Goal: Task Accomplishment & Management: Use online tool/utility

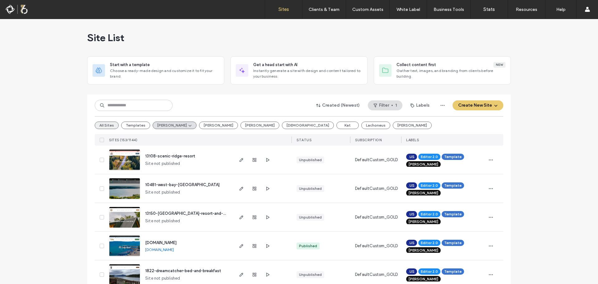
click at [107, 128] on button "All Sites" at bounding box center [107, 125] width 24 height 7
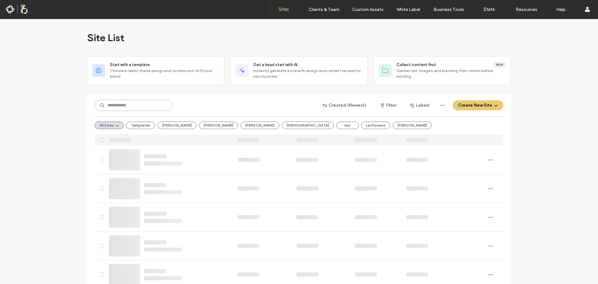
click at [122, 102] on input at bounding box center [134, 105] width 78 height 11
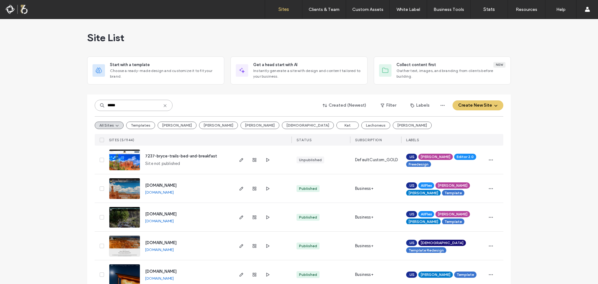
scroll to position [12, 0]
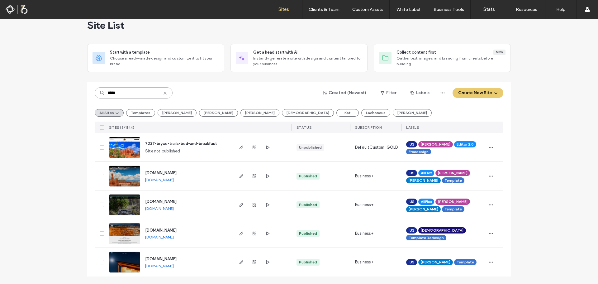
type input "*****"
click at [131, 259] on img at bounding box center [124, 273] width 31 height 42
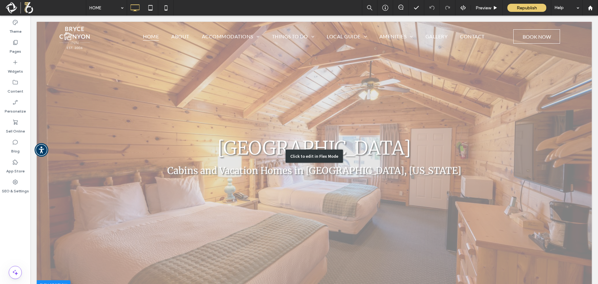
click at [296, 192] on div "Click to edit in Flex Mode" at bounding box center [314, 156] width 555 height 268
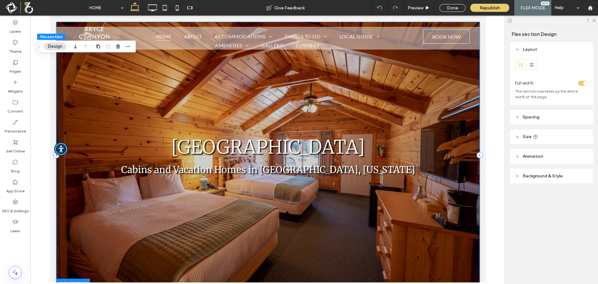
click at [293, 194] on div "Bryce Canyon Inn Cabins and Vacation Homes in Tropic, Utah" at bounding box center [267, 155] width 423 height 267
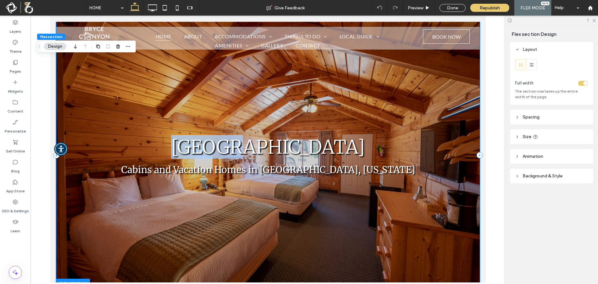
click at [293, 194] on div "Bryce Canyon Inn Cabins and Vacation Homes in Tropic, Utah" at bounding box center [267, 155] width 423 height 267
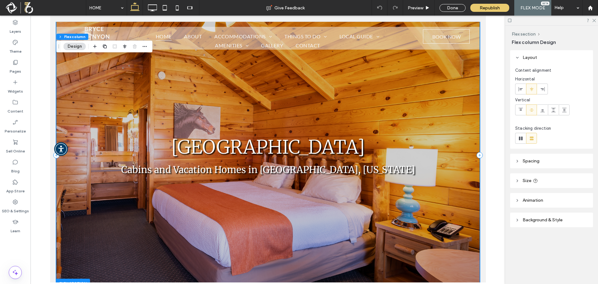
click at [215, 192] on div "Bryce Canyon Inn Cabins and Vacation Homes in Tropic, Utah" at bounding box center [267, 155] width 423 height 267
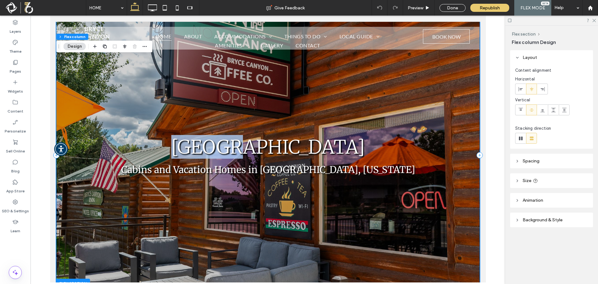
click at [215, 192] on div "Bryce Canyon Inn Cabins and Vacation Homes in Tropic, Utah" at bounding box center [267, 155] width 423 height 267
click at [341, 195] on div "Bryce Canyon Inn Cabins and Vacation Homes in Tropic, Utah" at bounding box center [267, 155] width 423 height 267
click at [319, 196] on div "Bryce Canyon Inn Cabins and Vacation Homes in Tropic, Utah" at bounding box center [267, 155] width 423 height 267
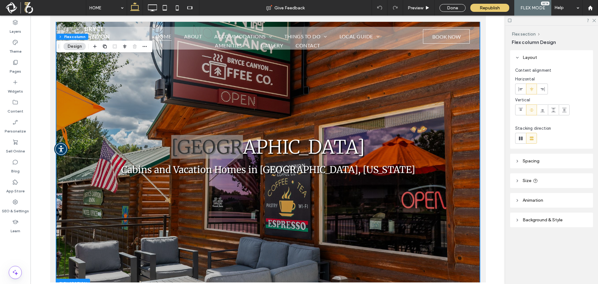
click at [541, 222] on span "Background & Style" at bounding box center [543, 219] width 40 height 5
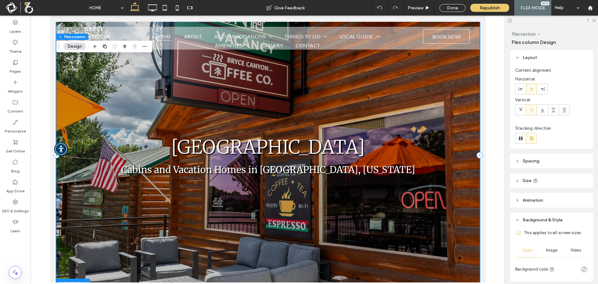
click at [242, 221] on div "Bryce Canyon Inn Cabins and Vacation Homes in Tropic, Utah" at bounding box center [267, 155] width 423 height 267
click at [243, 220] on div "Bryce Canyon Inn Cabins and Vacation Homes in Tropic, Utah" at bounding box center [267, 155] width 423 height 267
click at [241, 220] on div "Bryce Canyon Inn Cabins and Vacation Homes in Tropic, Utah" at bounding box center [267, 155] width 423 height 267
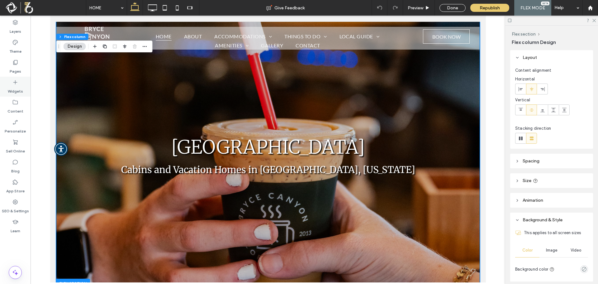
click at [17, 87] on label "Widgets" at bounding box center [15, 89] width 15 height 9
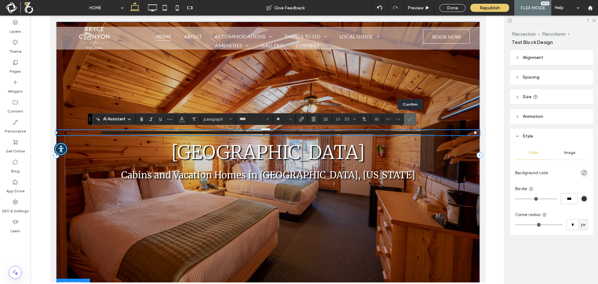
click at [411, 117] on icon "Confirm" at bounding box center [409, 119] width 5 height 5
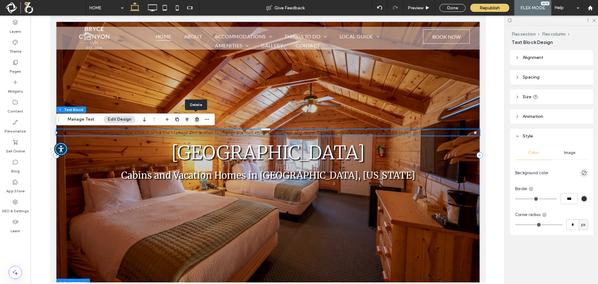
click at [195, 120] on use "button" at bounding box center [197, 119] width 4 height 4
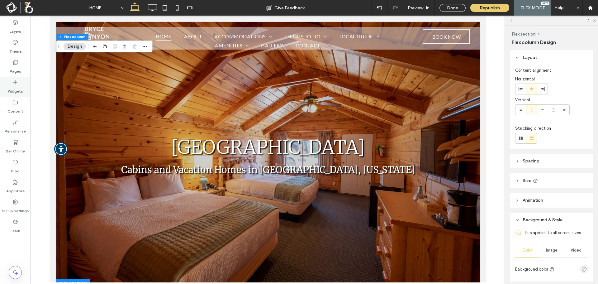
click at [17, 85] on icon at bounding box center [15, 82] width 6 height 6
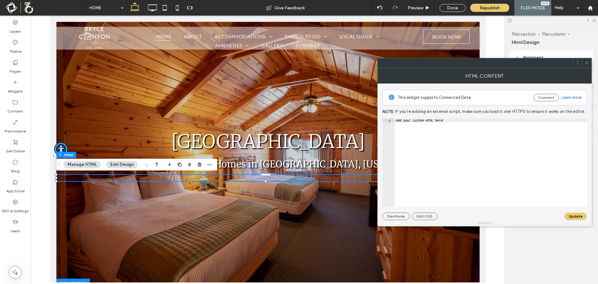
type textarea "**********"
click at [429, 121] on div "Add your custom HTML here" at bounding box center [491, 165] width 193 height 95
paste textarea "Cursor at row 1"
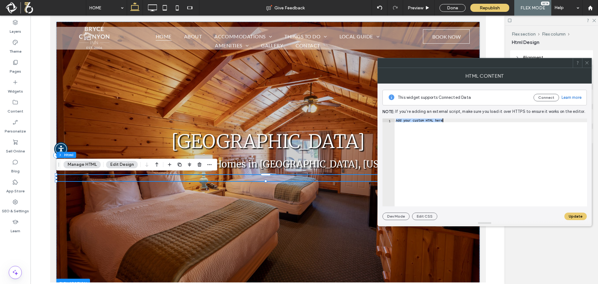
scroll to position [0, 1038]
click at [573, 216] on button "Update" at bounding box center [576, 215] width 22 height 7
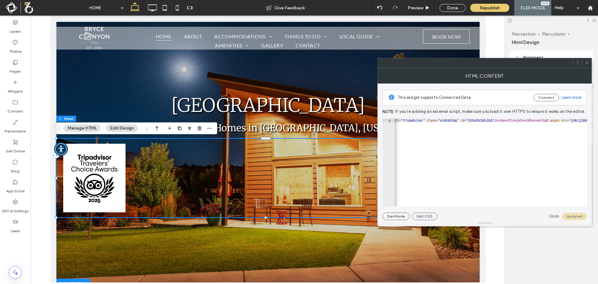
scroll to position [0, 457]
click at [236, 177] on li at bounding box center [267, 178] width 423 height 69
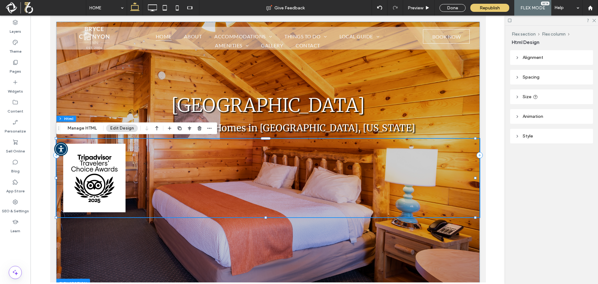
click at [157, 155] on li at bounding box center [267, 178] width 423 height 69
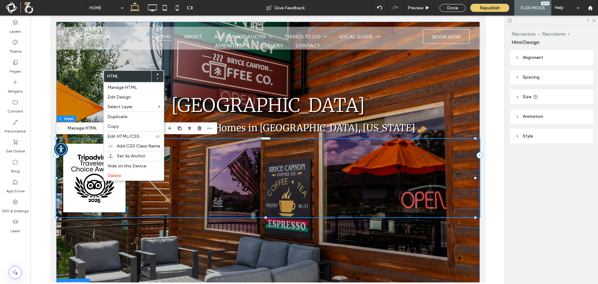
click at [237, 170] on li at bounding box center [267, 178] width 423 height 69
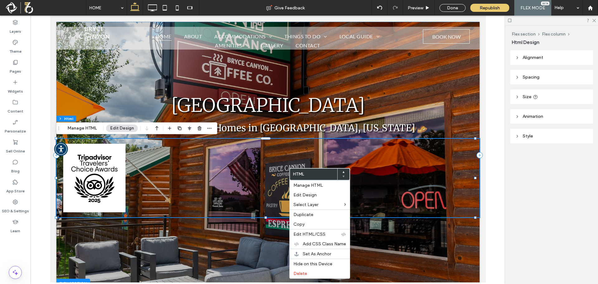
click at [534, 59] on span "Alignment" at bounding box center [533, 57] width 21 height 5
click at [532, 74] on icon at bounding box center [531, 72] width 5 height 5
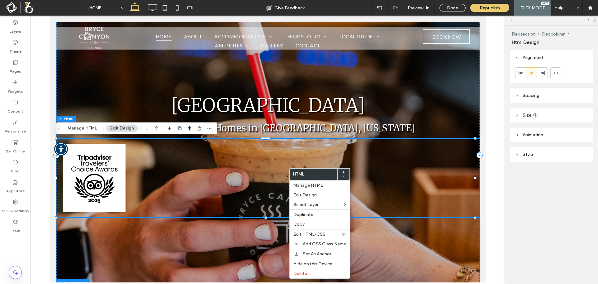
click at [107, 169] on img at bounding box center [94, 178] width 62 height 69
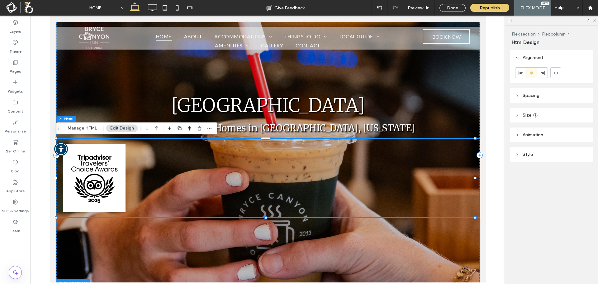
click at [100, 157] on img at bounding box center [94, 178] width 62 height 69
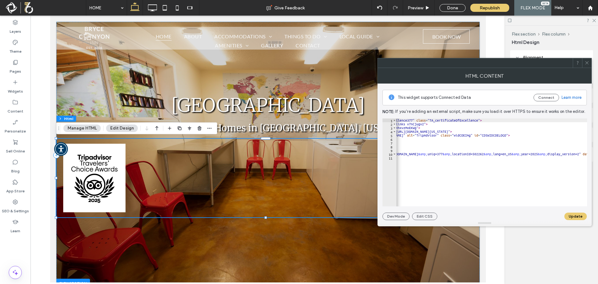
scroll to position [0, 0]
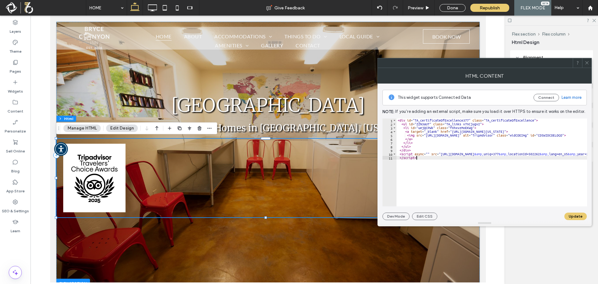
click at [411, 168] on div "< div id = "TA_certificateOfExcellence377" class = "TA_certificateOfExcellence"…" at bounding box center [596, 163] width 399 height 91
click at [398, 120] on div "< div id = "TA_certificateOfExcellence377" class = "TA_certificateOfExcellence"…" at bounding box center [596, 163] width 399 height 91
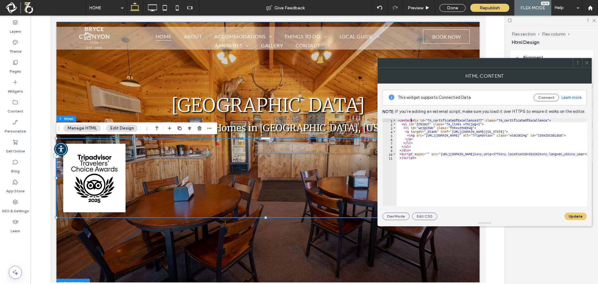
scroll to position [0, 1]
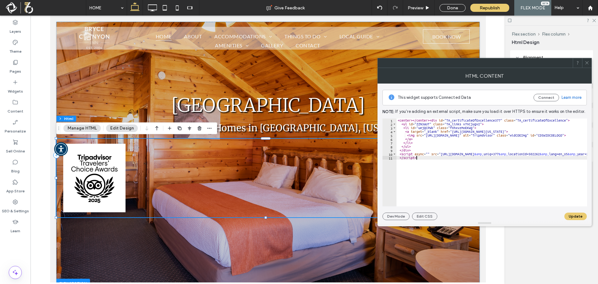
click at [422, 160] on div "< center > </ center > < div id = "TA_certificateOfExcellence377" class = "TA_c…" at bounding box center [596, 163] width 399 height 91
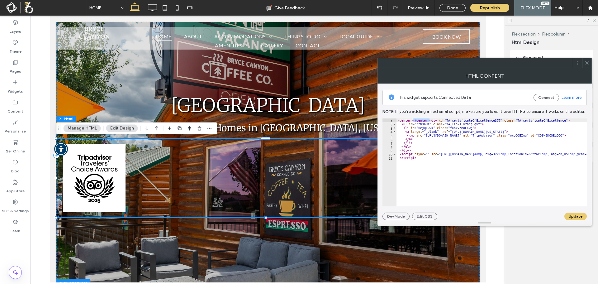
drag, startPoint x: 429, startPoint y: 121, endPoint x: 413, endPoint y: 122, distance: 16.5
click at [413, 122] on div "< center > </ center > < div id = "TA_certificateOfExcellence377" class = "TA_c…" at bounding box center [596, 163] width 399 height 91
click at [419, 162] on div "< center > < div id = "TA_certificateOfExcellence377" class = "TA_certificateOf…" at bounding box center [596, 163] width 399 height 91
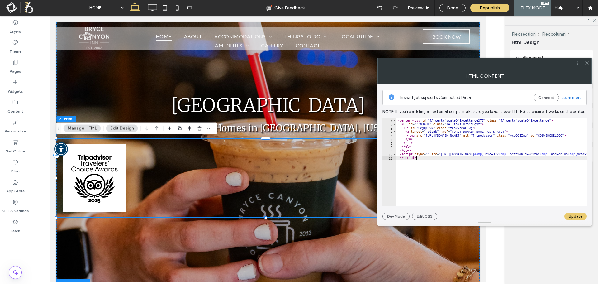
paste textarea "*********"
type textarea "**********"
click at [572, 217] on button "Update" at bounding box center [576, 215] width 22 height 7
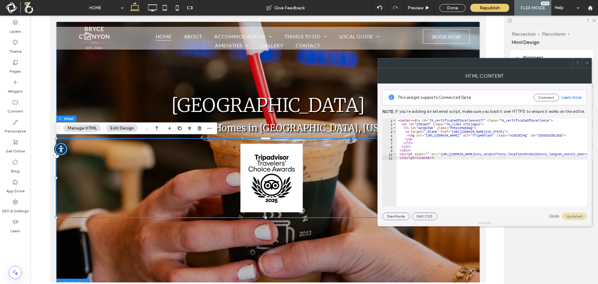
click at [587, 61] on icon at bounding box center [587, 62] width 5 height 5
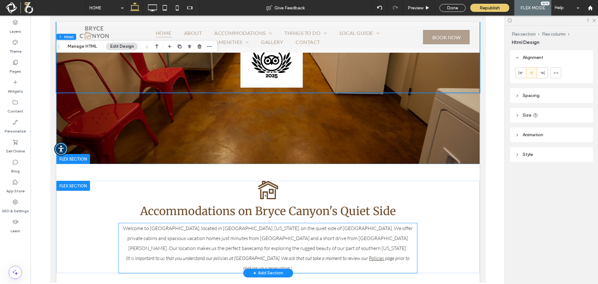
scroll to position [0, 0]
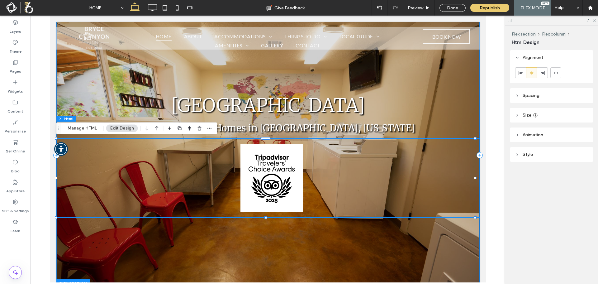
click at [284, 79] on div "Bryce Canyon Inn Cabins and Vacation Homes in Tropic, Utah" at bounding box center [267, 155] width 423 height 267
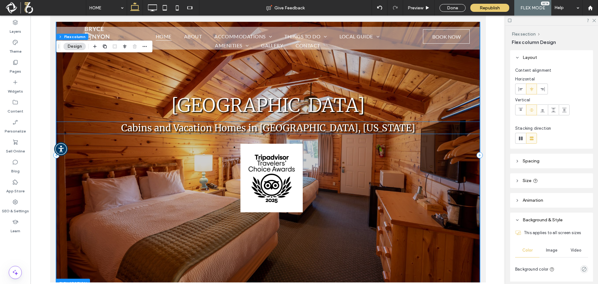
click at [377, 125] on h1 "Cabins and Vacation Homes in Tropic, Utah" at bounding box center [267, 128] width 423 height 12
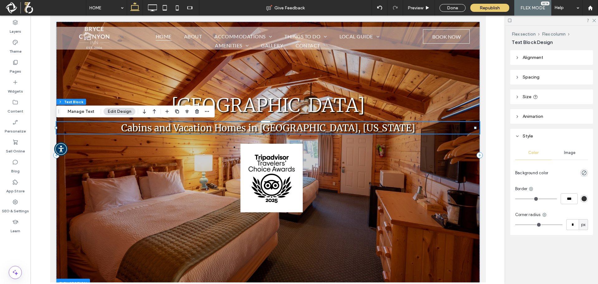
click at [379, 129] on h1 "Cabins and Vacation Homes in Tropic, Utah" at bounding box center [267, 128] width 423 height 12
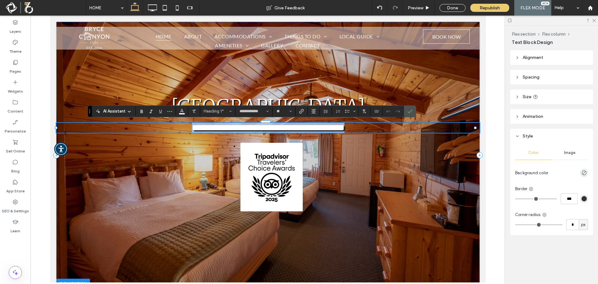
click at [379, 129] on h1 "**********" at bounding box center [267, 128] width 423 height 10
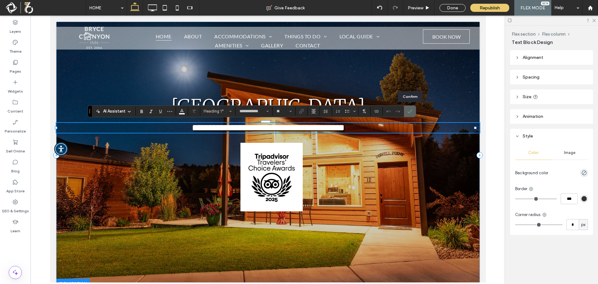
click at [407, 111] on label "Confirm" at bounding box center [409, 111] width 9 height 11
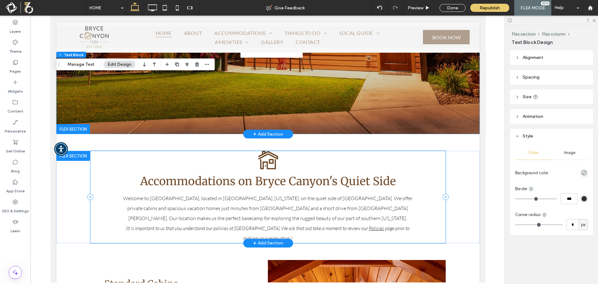
scroll to position [156, 0]
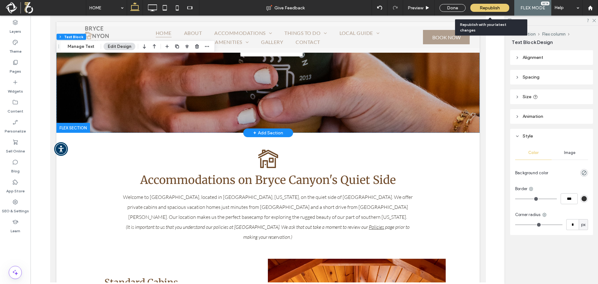
click at [492, 8] on span "Republish" at bounding box center [490, 7] width 20 height 5
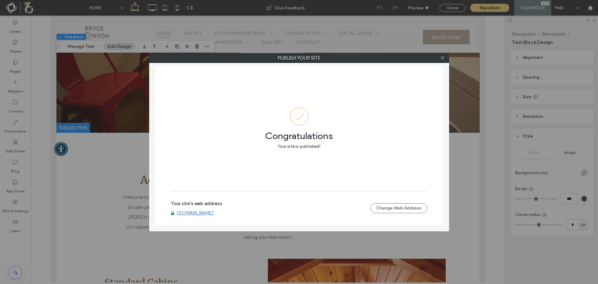
click at [214, 215] on link "[DOMAIN_NAME]" at bounding box center [195, 213] width 37 height 6
